Goal: Navigation & Orientation: Find specific page/section

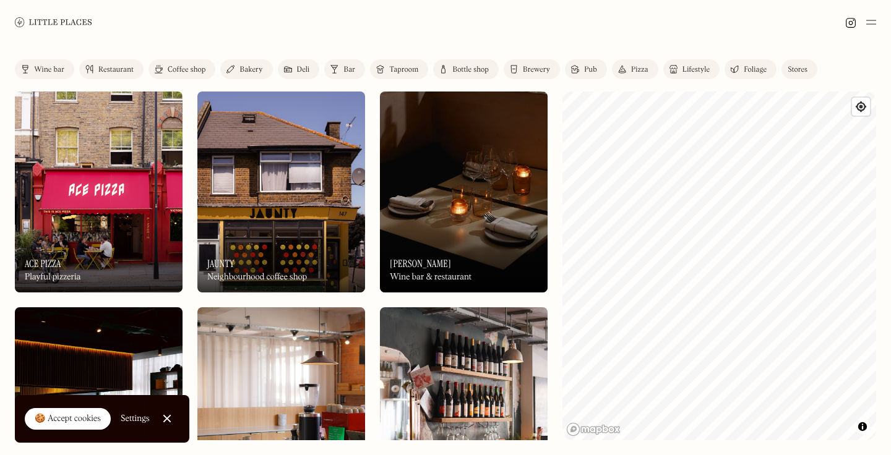
click at [44, 419] on div "🍪 Accept cookies" at bounding box center [68, 419] width 66 height 12
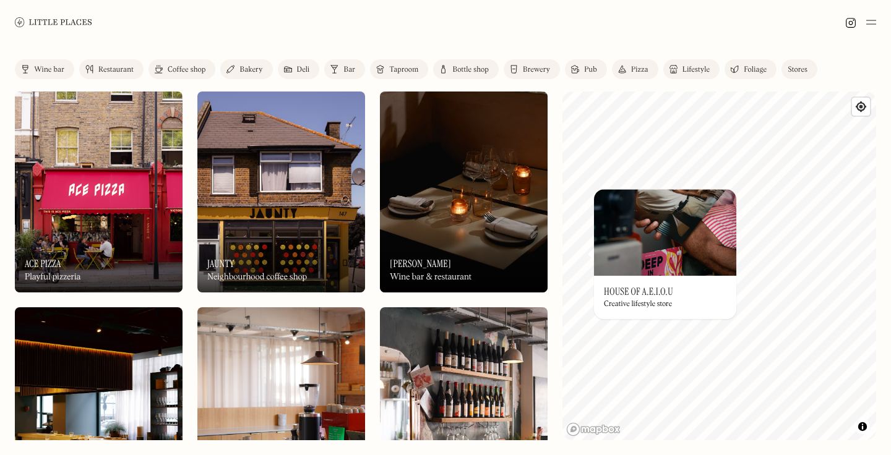
click at [641, 293] on h3 "House of A.E.I.O.U" at bounding box center [638, 292] width 69 height 12
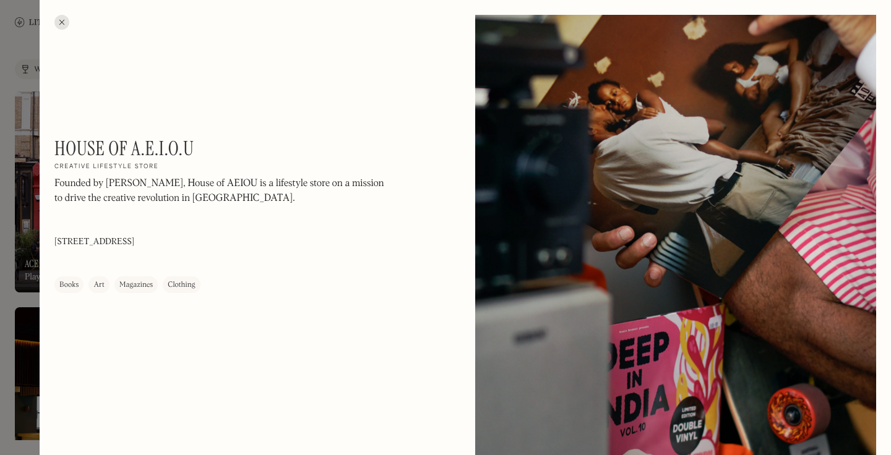
click at [156, 150] on h1 "House of A.E.I.O.U" at bounding box center [123, 149] width 139 height 24
click at [62, 23] on div at bounding box center [61, 22] width 15 height 15
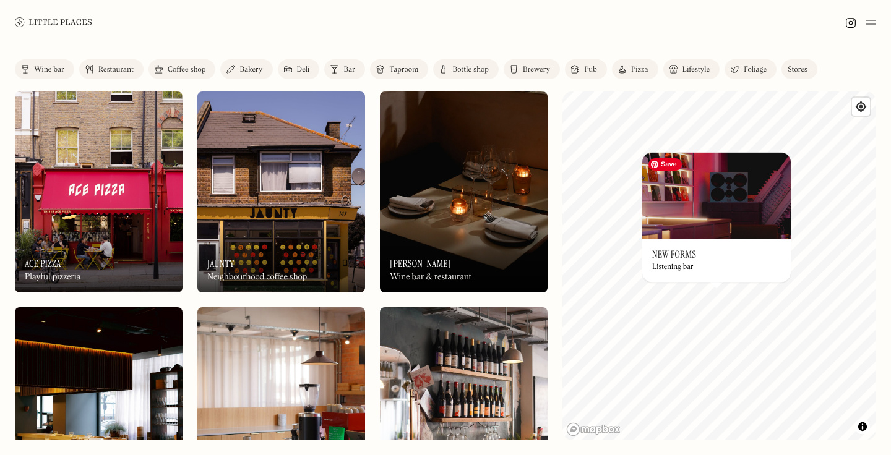
click at [714, 224] on img at bounding box center [716, 195] width 148 height 87
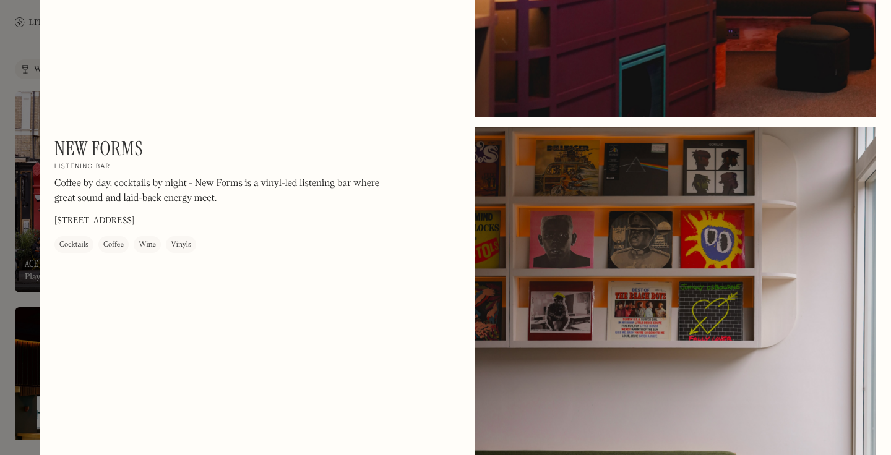
scroll to position [129, 0]
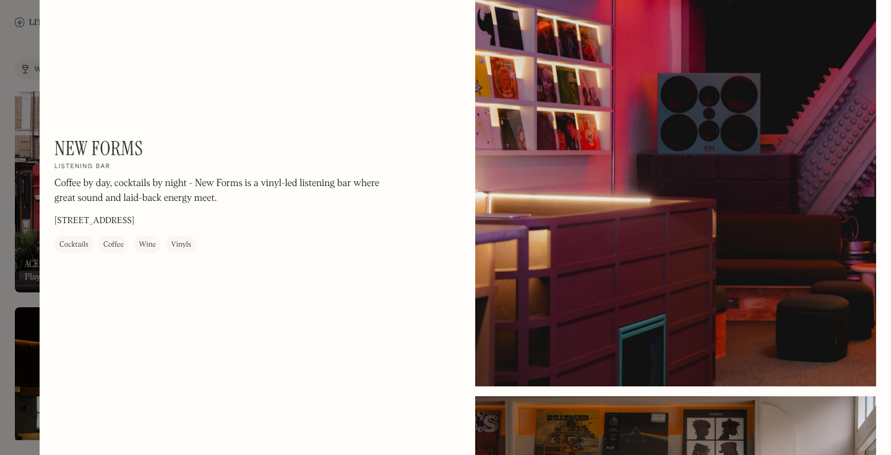
click at [846, 104] on div at bounding box center [675, 136] width 401 height 501
click at [22, 127] on div at bounding box center [445, 227] width 891 height 455
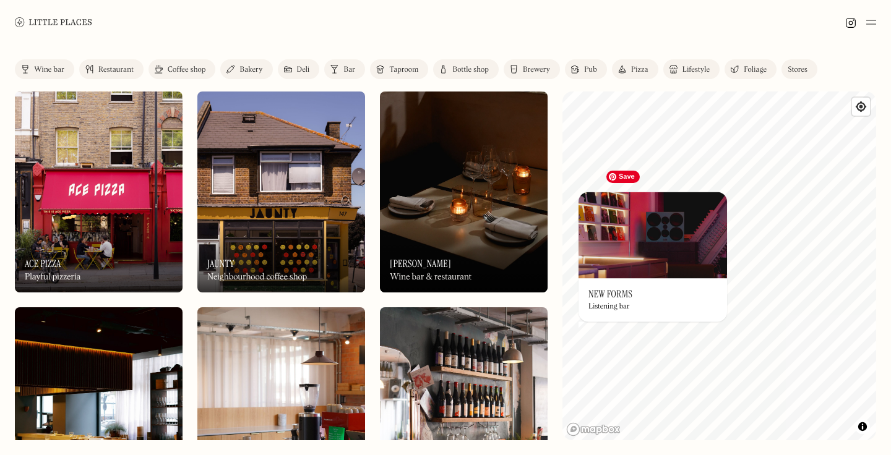
click at [717, 195] on div "© Mapbox © OpenStreetMap Improve this map On Our Radar New Forms Listening bar ×" at bounding box center [719, 266] width 314 height 349
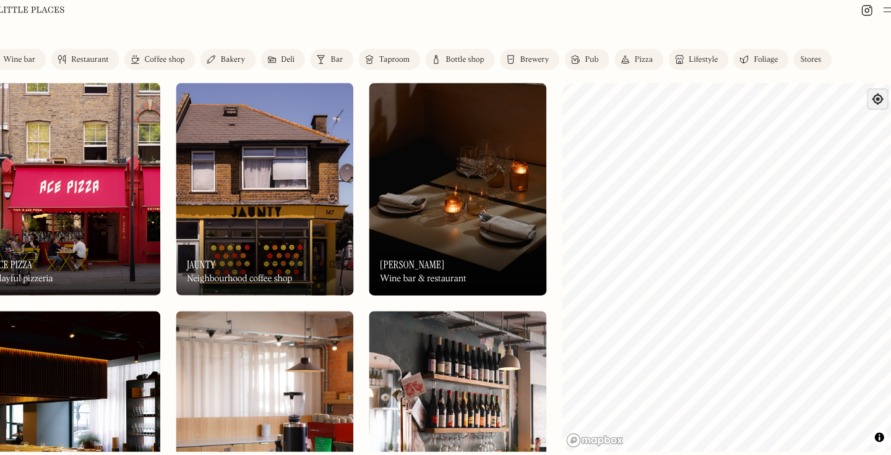
click at [861, 106] on span "Find my location" at bounding box center [861, 107] width 18 height 18
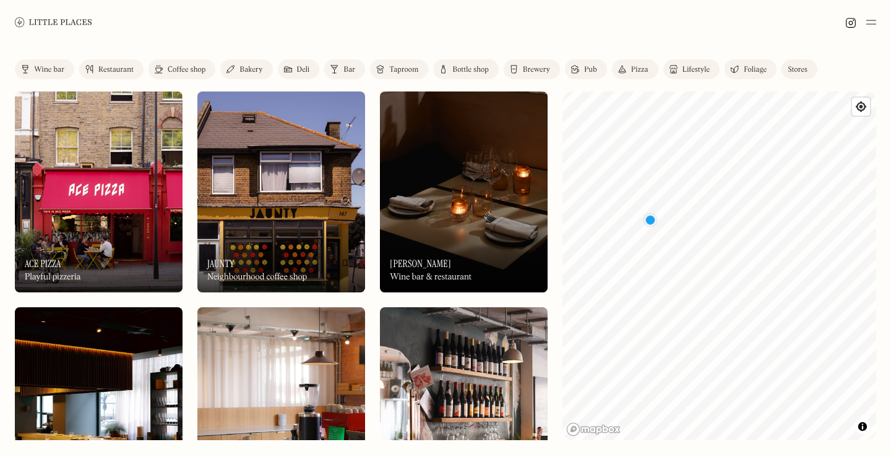
click at [872, 24] on img at bounding box center [871, 22] width 10 height 15
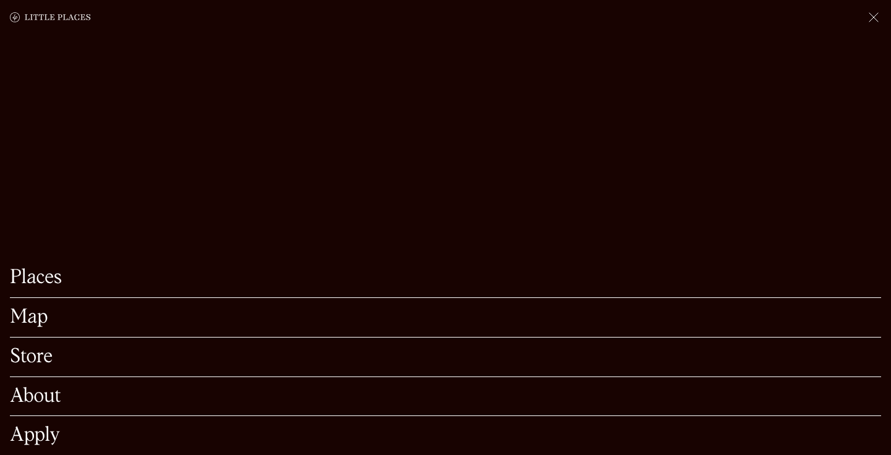
click at [367, 316] on link "Map" at bounding box center [445, 317] width 871 height 19
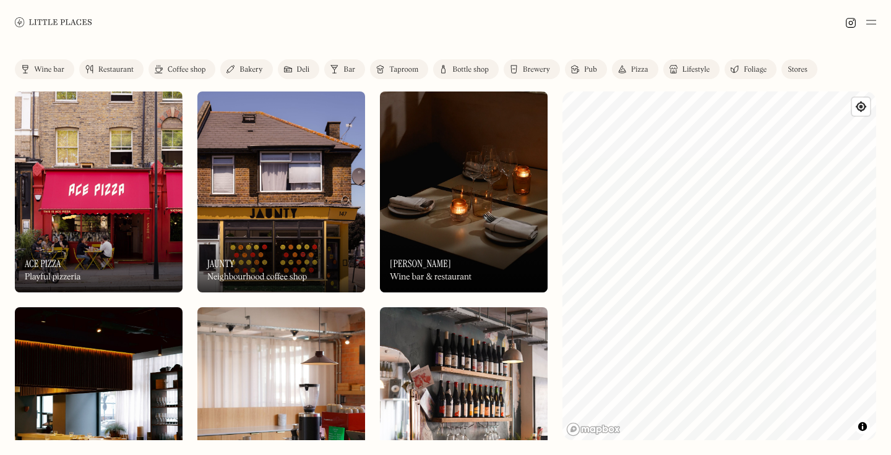
click at [594, 429] on link "Mapbox homepage" at bounding box center [593, 429] width 54 height 14
click at [863, 426] on span "Toggle attribution" at bounding box center [861, 427] width 7 height 14
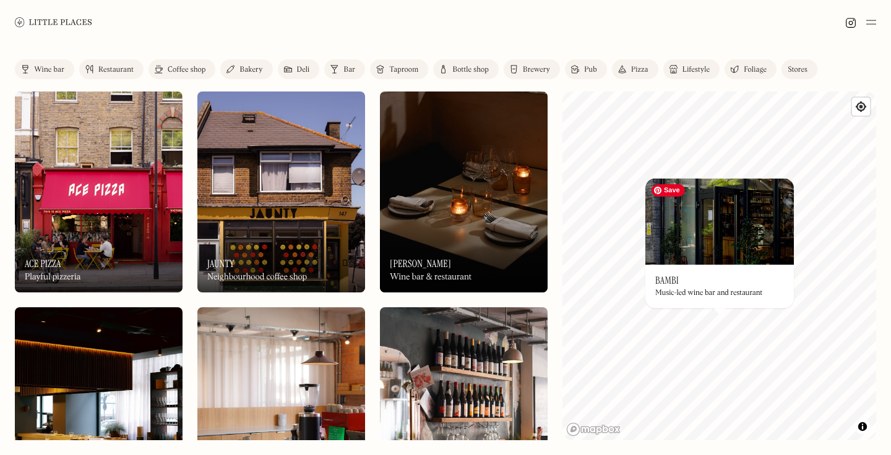
click at [711, 254] on img at bounding box center [719, 221] width 148 height 87
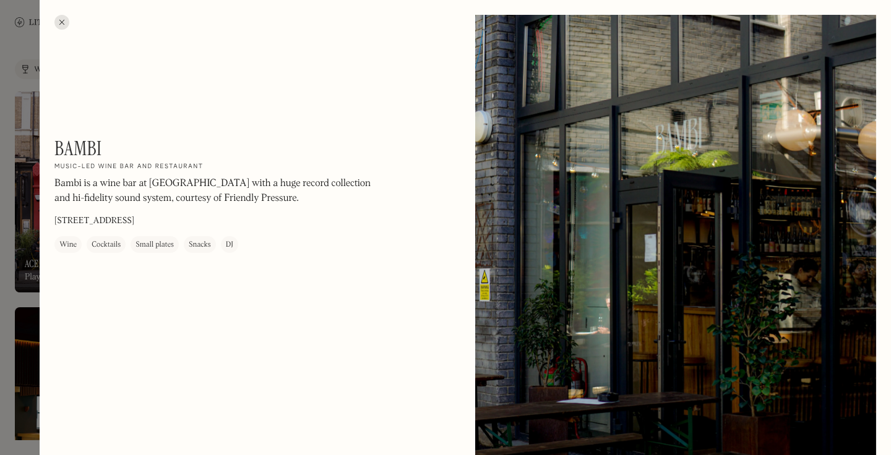
click at [2, 239] on div at bounding box center [445, 227] width 891 height 455
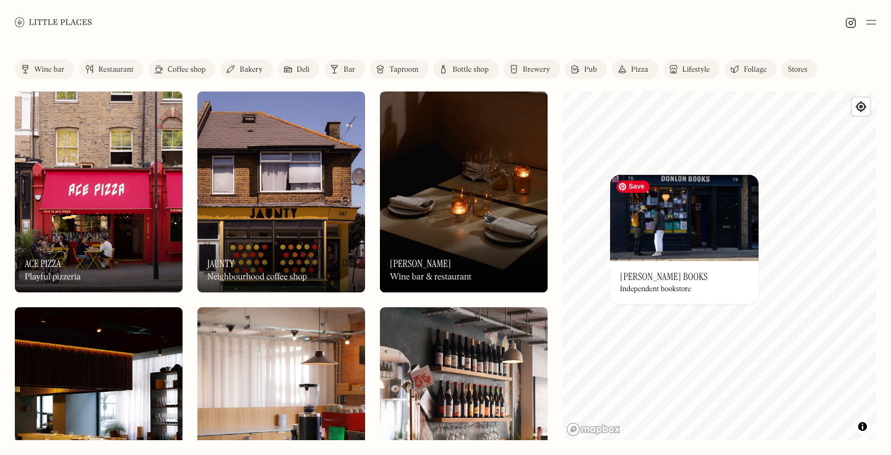
click at [701, 230] on img at bounding box center [684, 217] width 148 height 87
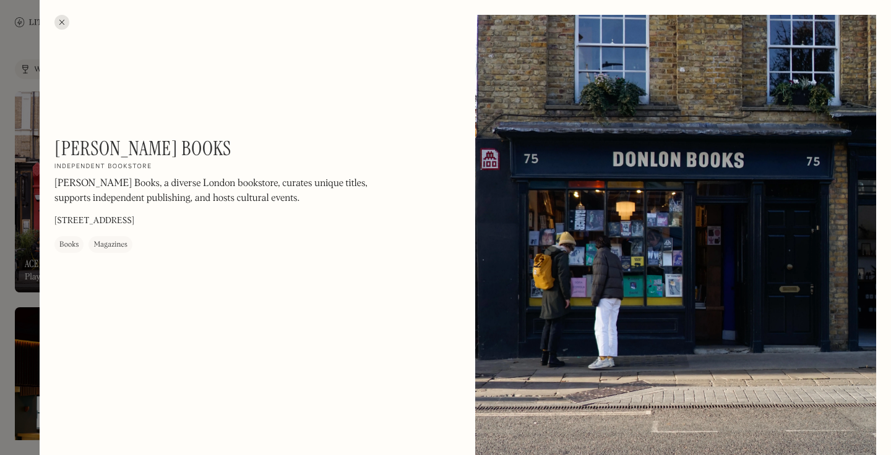
click at [109, 145] on h1 "[PERSON_NAME] Books" at bounding box center [142, 149] width 177 height 24
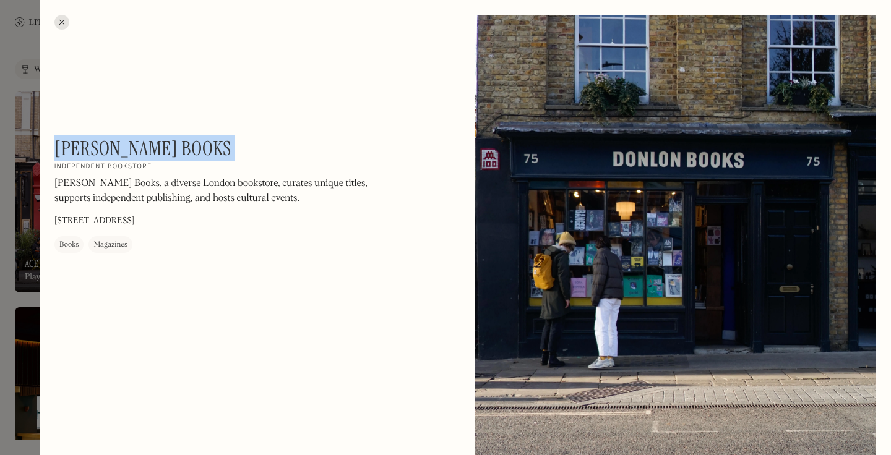
click at [109, 145] on h1 "[PERSON_NAME] Books" at bounding box center [142, 149] width 177 height 24
